Goal: Obtain resource: Download file/media

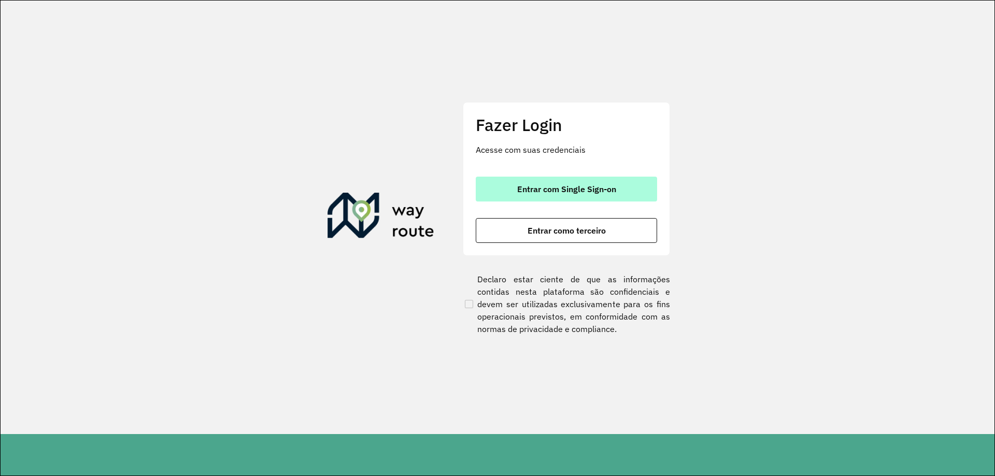
click at [594, 193] on span "Entrar com Single Sign-on" at bounding box center [566, 189] width 99 height 8
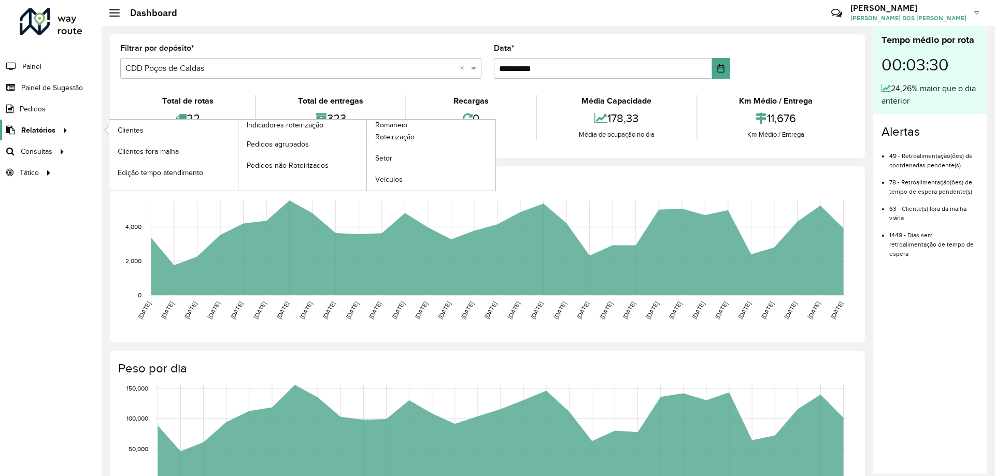
click at [55, 128] on div at bounding box center [63, 130] width 16 height 11
click at [175, 130] on link "Clientes" at bounding box center [173, 130] width 129 height 21
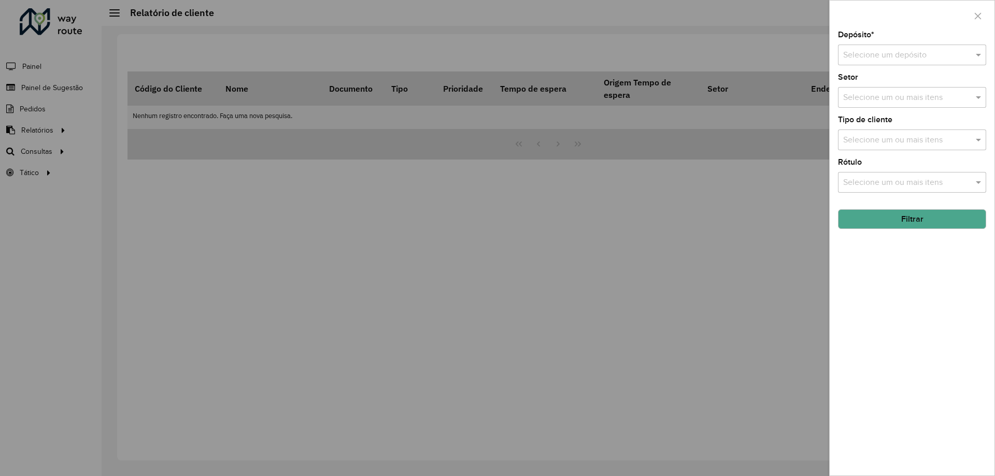
click at [898, 48] on div "Selecione um depósito" at bounding box center [912, 55] width 148 height 21
click at [880, 106] on span "CDD Poços de Caldas" at bounding box center [882, 102] width 79 height 9
click at [906, 227] on button "Filtrar" at bounding box center [912, 219] width 148 height 20
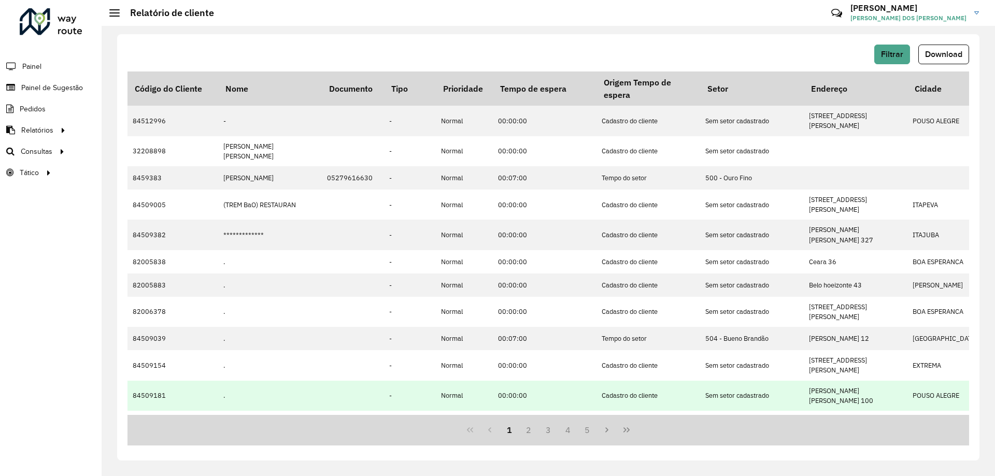
scroll to position [104, 0]
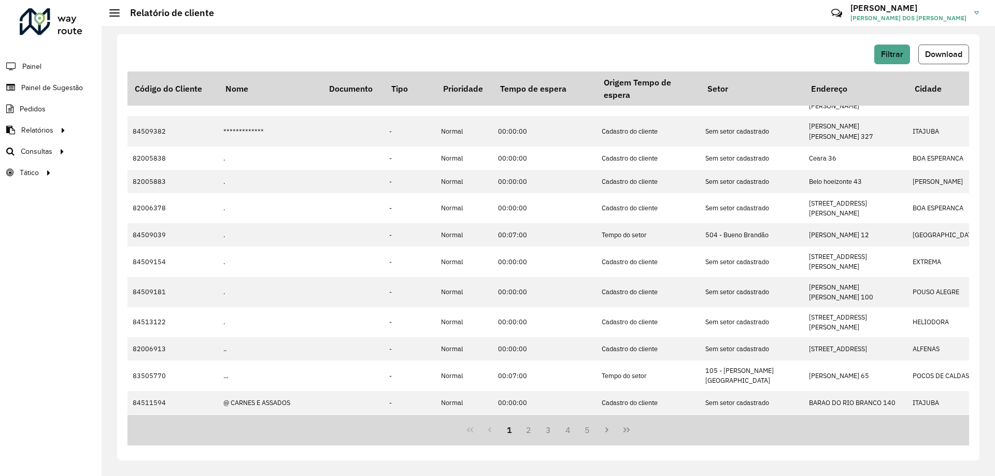
click at [933, 51] on span "Download" at bounding box center [943, 54] width 37 height 9
